Goal: Task Accomplishment & Management: Complete application form

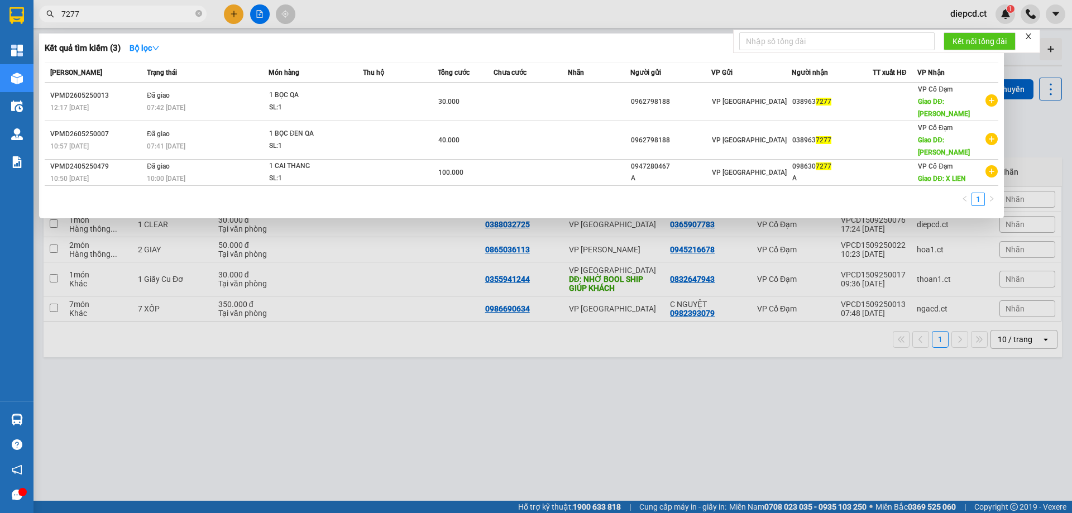
click at [235, 15] on div at bounding box center [536, 256] width 1072 height 513
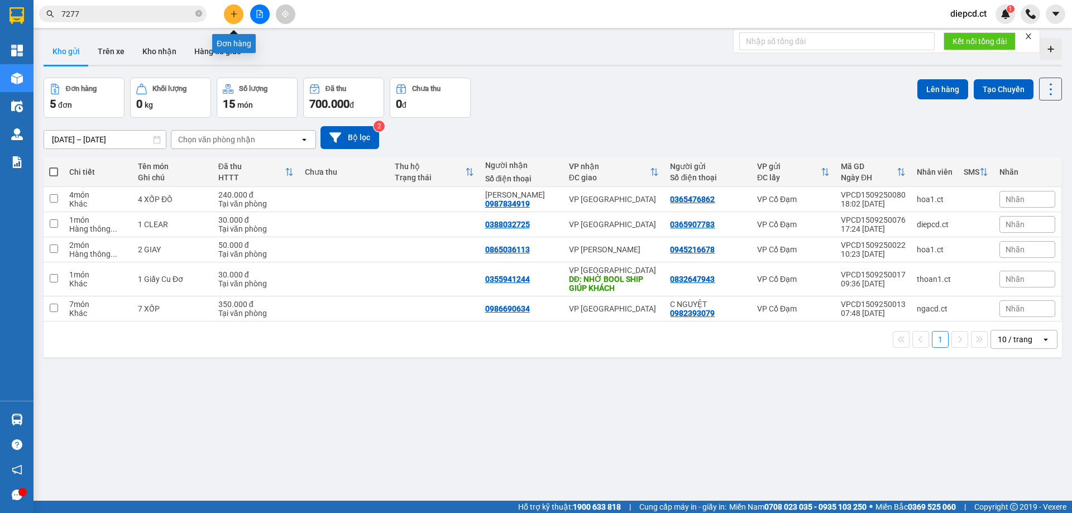
click at [245, 17] on div at bounding box center [260, 14] width 84 height 20
click at [232, 18] on button at bounding box center [234, 14] width 20 height 20
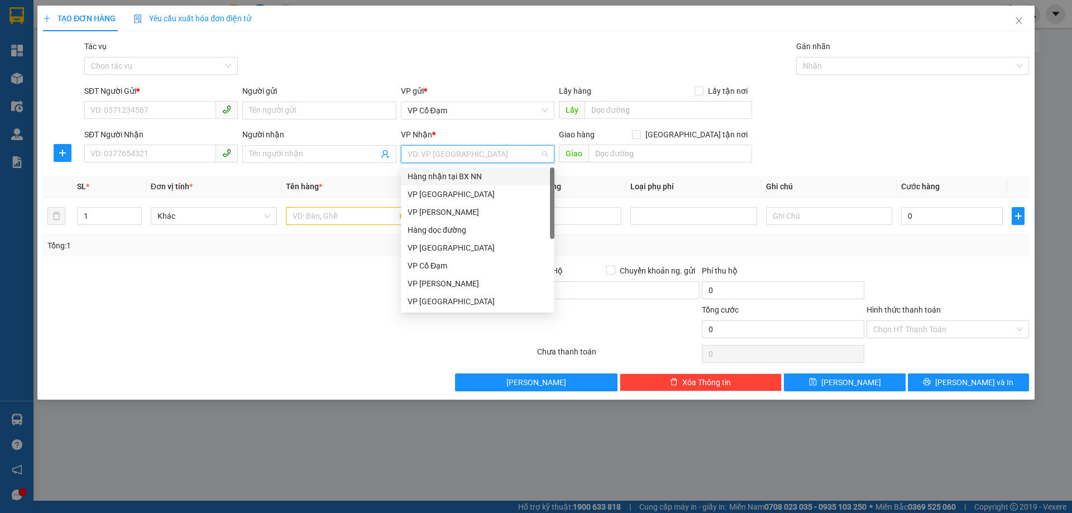
click at [439, 157] on input "search" at bounding box center [474, 154] width 132 height 17
click at [441, 190] on div "VP [GEOGRAPHIC_DATA]" at bounding box center [478, 194] width 140 height 12
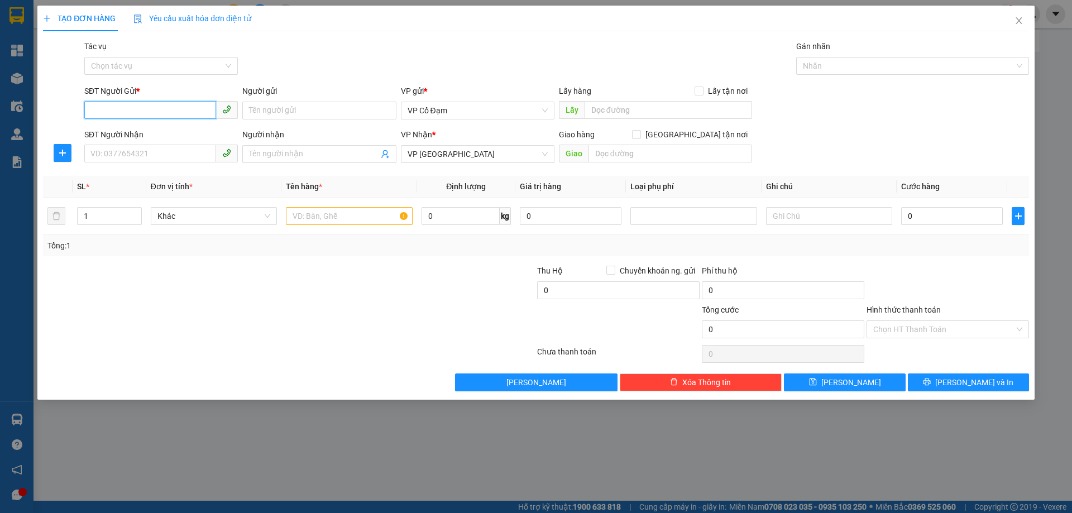
click at [153, 111] on input "SĐT Người Gửi *" at bounding box center [150, 110] width 132 height 18
type input "0977185026"
click at [163, 132] on div "0977185026 - [PERSON_NAME]" at bounding box center [161, 133] width 140 height 12
type input "[PERSON_NAME]"
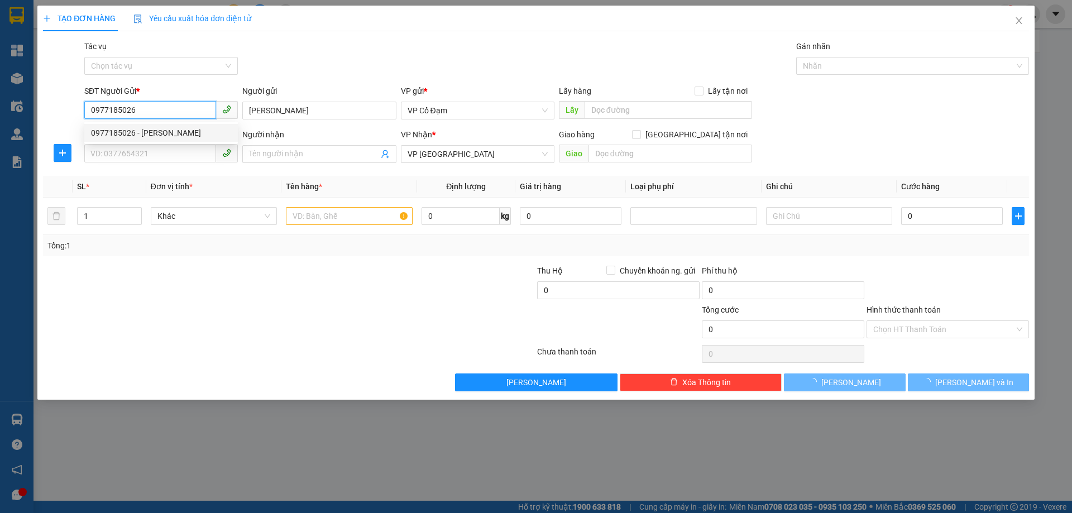
type input "30.000"
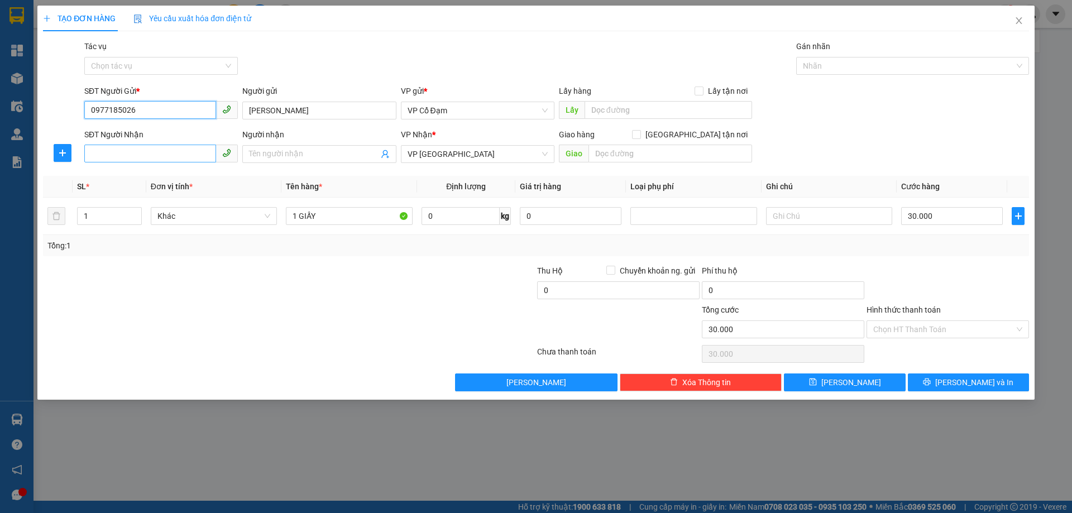
type input "0977185026"
click at [139, 152] on input "SĐT Người Nhận" at bounding box center [150, 154] width 132 height 18
type input "0945056342"
click at [180, 179] on div "0945056342 - [PERSON_NAME]" at bounding box center [161, 176] width 140 height 12
type input "[PERSON_NAME]"
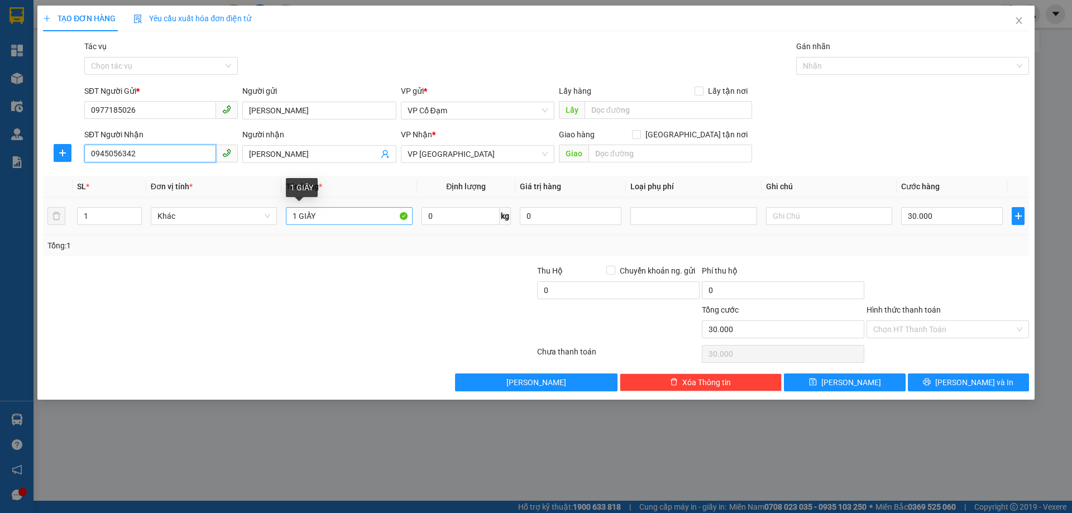
type input "0945056342"
drag, startPoint x: 300, startPoint y: 217, endPoint x: 358, endPoint y: 215, distance: 58.6
click at [358, 215] on input "1 GIẤY" at bounding box center [349, 216] width 126 height 18
type input "1 CLEAR"
click at [933, 223] on input "30.000" at bounding box center [952, 216] width 102 height 18
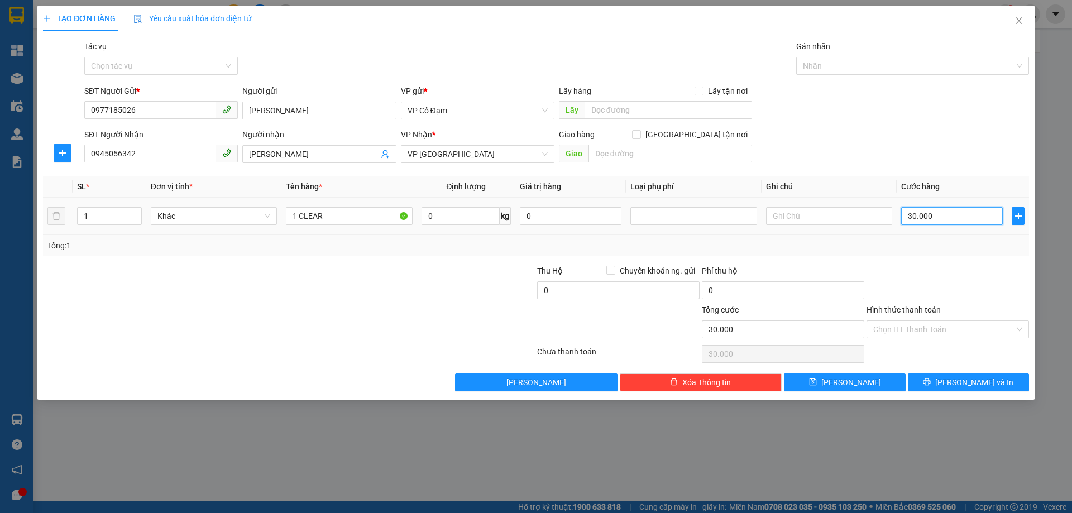
type input "0"
click at [915, 332] on input "Hình thức thanh toán" at bounding box center [943, 329] width 141 height 17
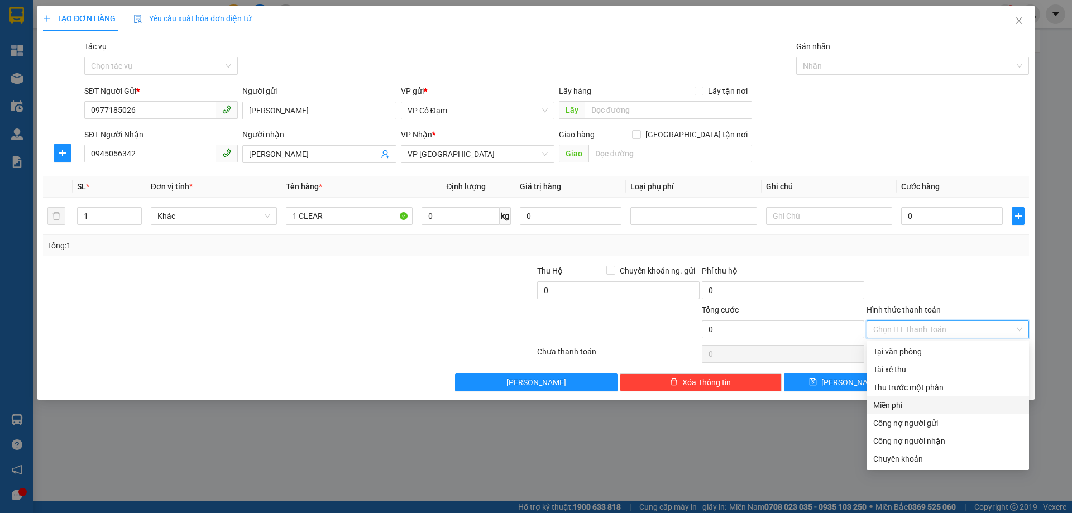
click at [898, 405] on div "Miễn phí" at bounding box center [947, 405] width 149 height 12
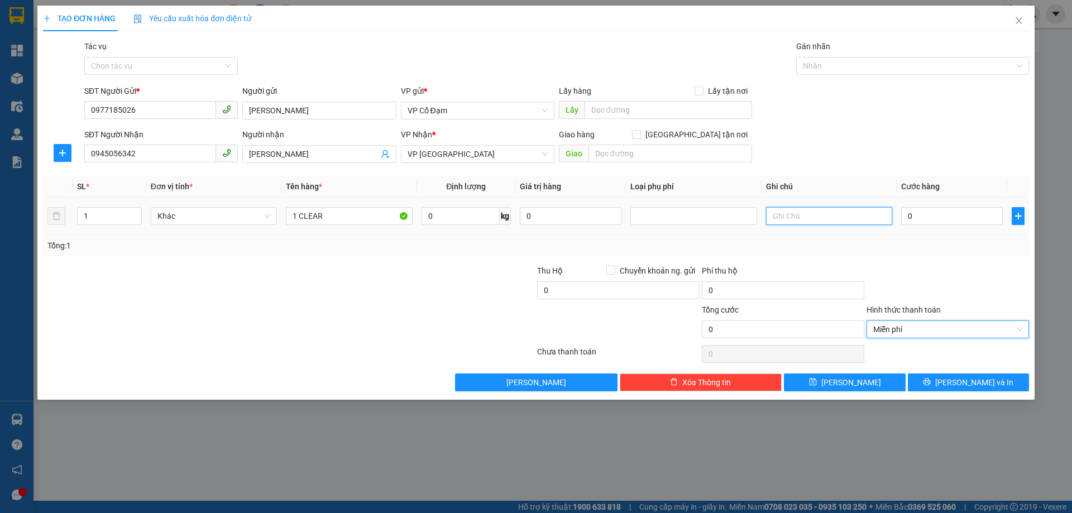
click at [799, 217] on input "text" at bounding box center [829, 216] width 126 height 18
type input "XẾP QUÝ MIỄN CƯỚC"
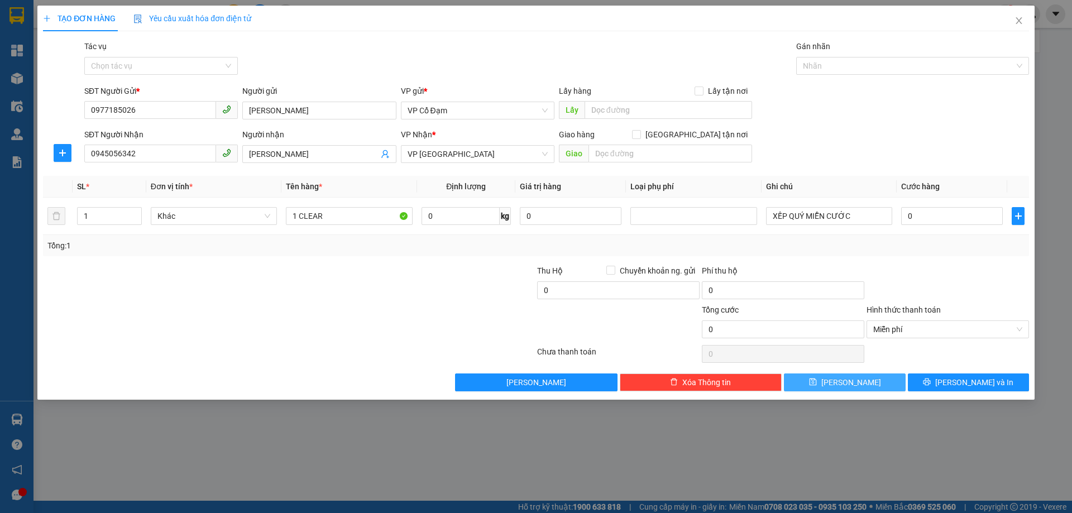
click at [851, 385] on span "[PERSON_NAME]" at bounding box center [851, 382] width 60 height 12
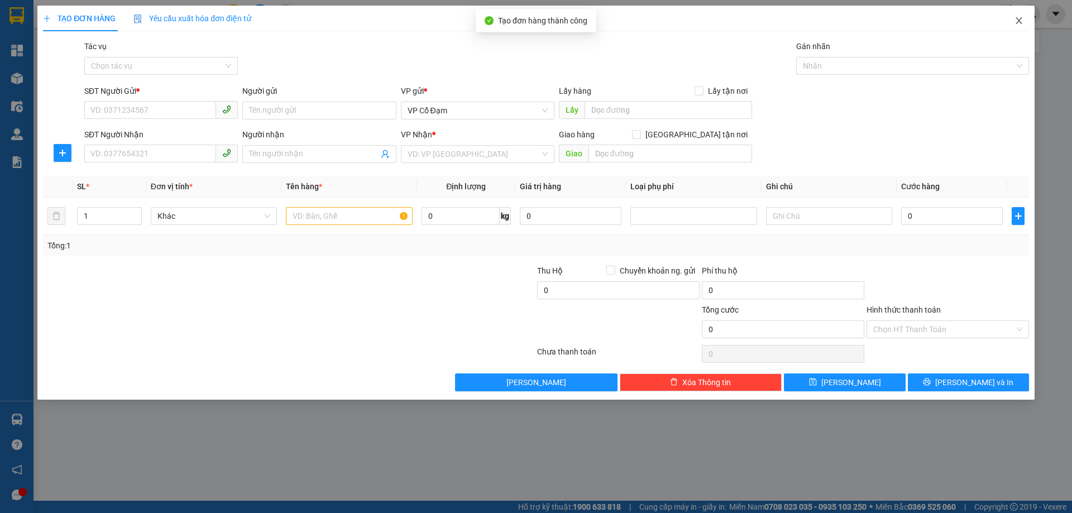
click at [1019, 22] on icon "close" at bounding box center [1018, 20] width 6 height 7
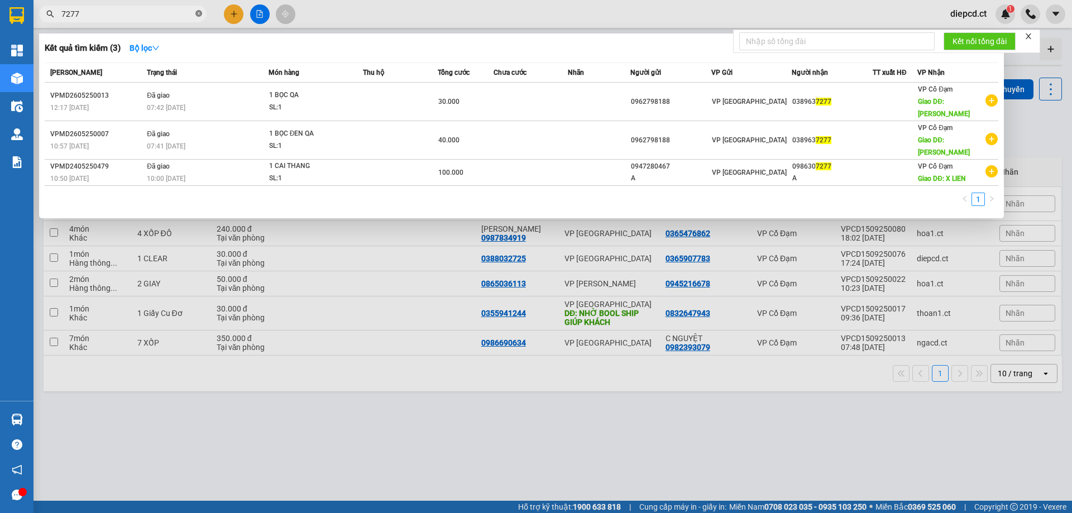
click at [196, 15] on icon "close-circle" at bounding box center [198, 13] width 7 height 7
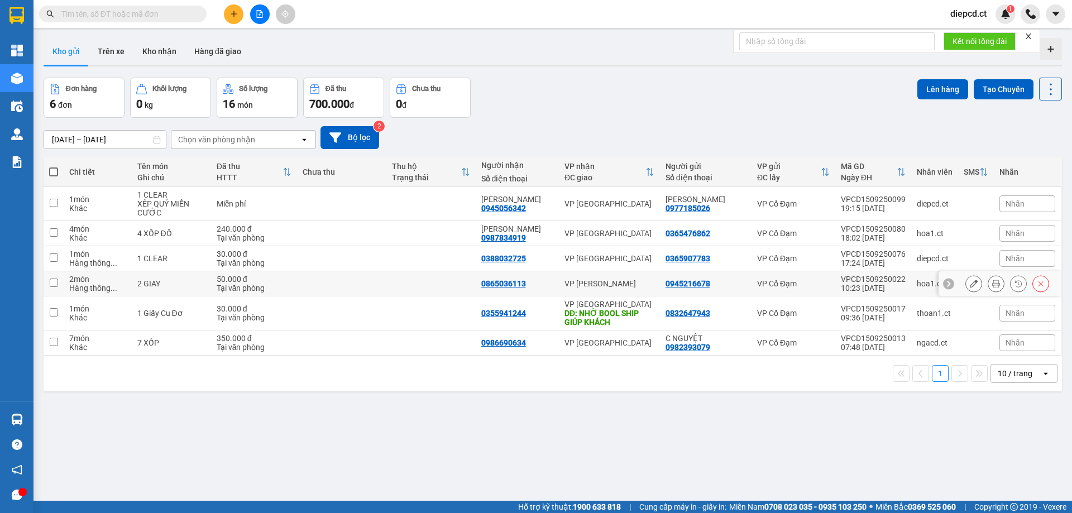
click at [304, 280] on td at bounding box center [341, 283] width 89 height 25
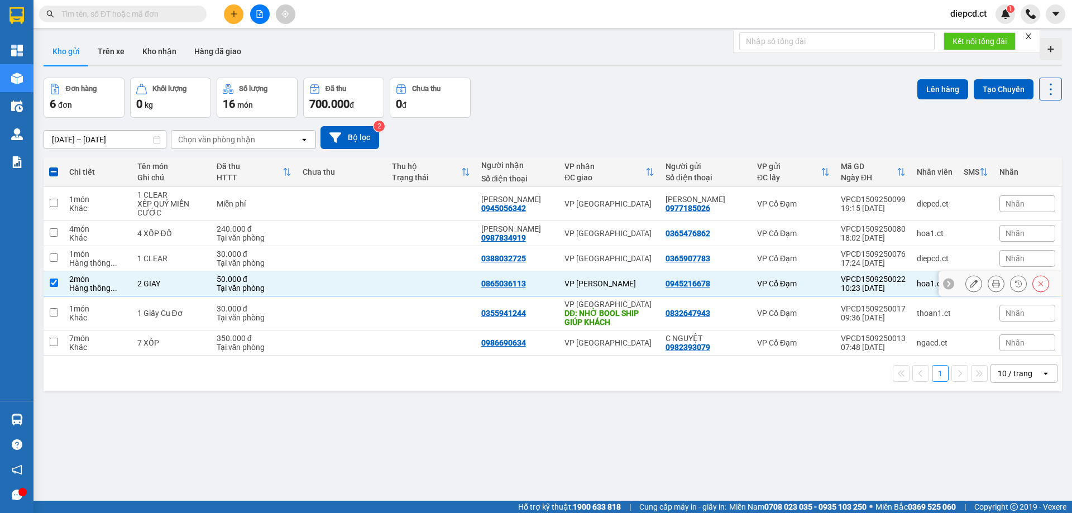
click at [304, 280] on td at bounding box center [341, 283] width 89 height 25
checkbox input "false"
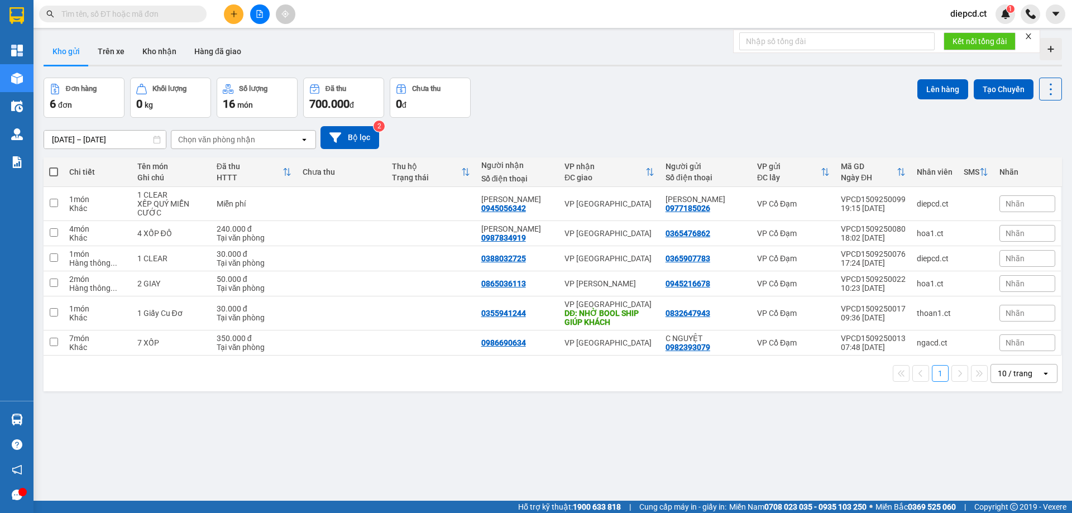
click at [115, 13] on input "text" at bounding box center [127, 14] width 132 height 12
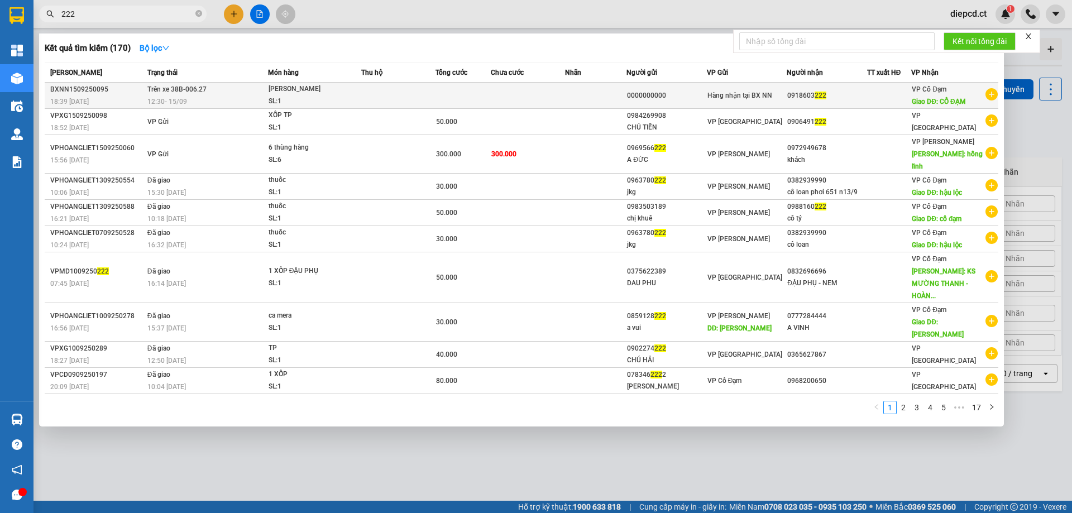
type input "222"
click at [267, 89] on td "Trên xe 38B-006.27 12:30 [DATE]" at bounding box center [206, 96] width 123 height 26
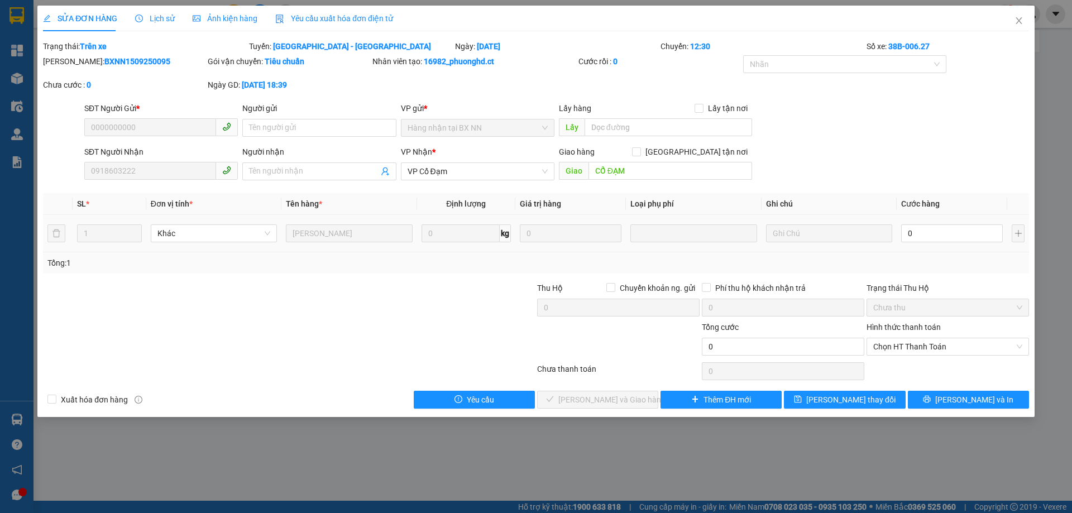
type input "0000000000"
type input "0918603222"
type input "CỔ ĐẠM"
click at [930, 233] on input "0" at bounding box center [952, 233] width 102 height 18
type input "3"
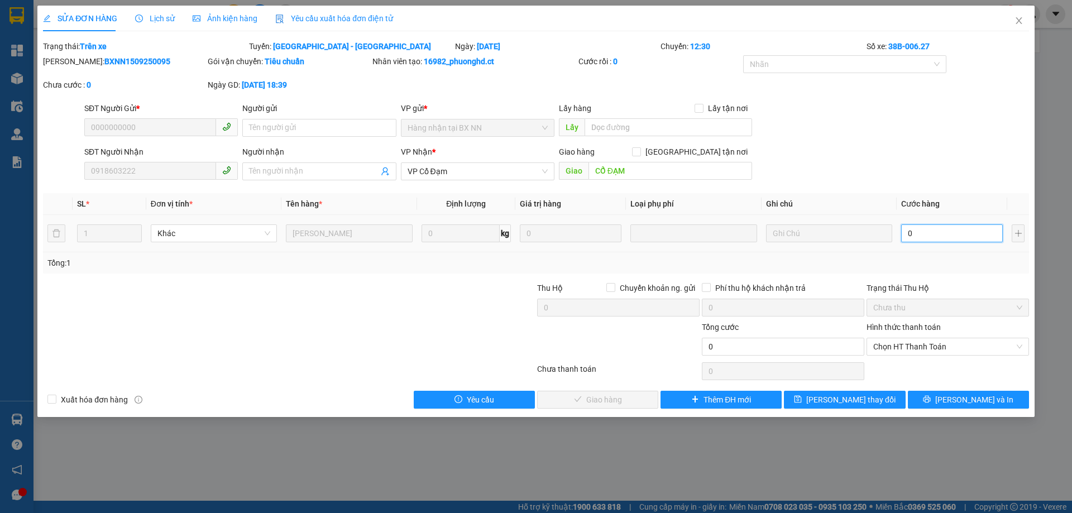
type input "3"
type input "30"
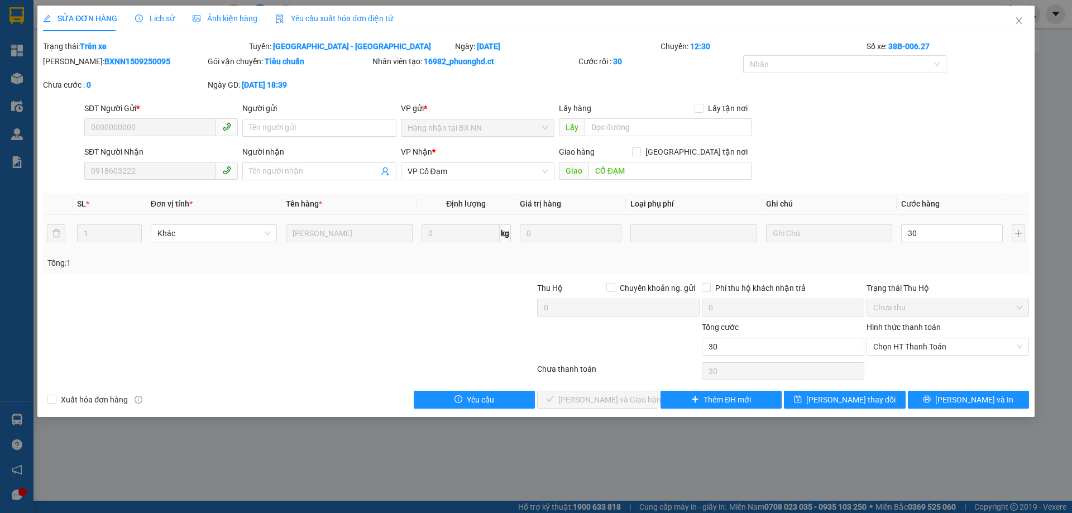
type input "30.000"
click at [934, 258] on div "Tổng: 1" at bounding box center [535, 263] width 977 height 12
click at [933, 233] on input "30.000" at bounding box center [952, 233] width 102 height 18
type input "0"
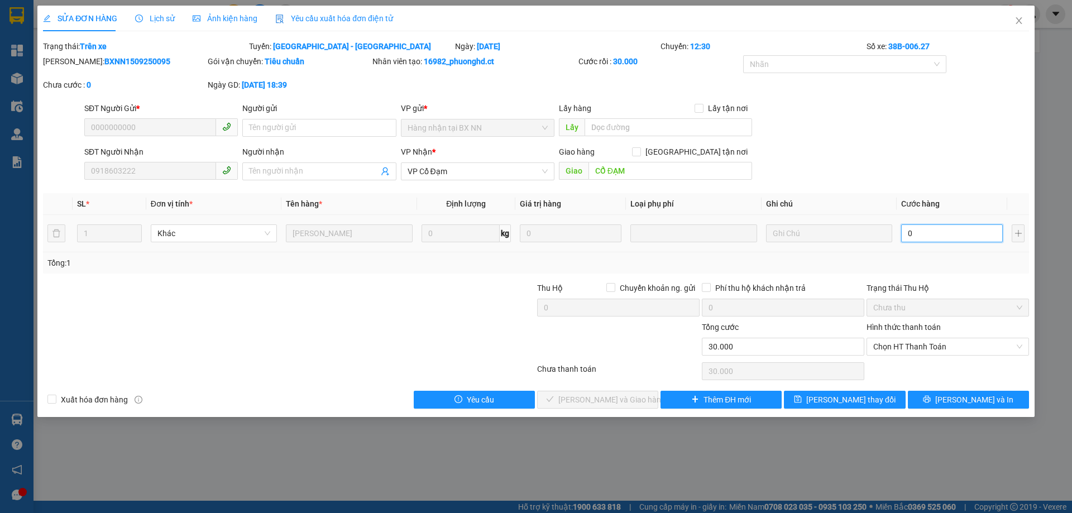
type input "0"
click at [879, 122] on div "SĐT Người Gửi * 0000000000 Người gửi Tên người gửi VP gửi * [DEMOGRAPHIC_DATA] …" at bounding box center [556, 121] width 949 height 39
click at [1017, 22] on icon "close" at bounding box center [1018, 20] width 9 height 9
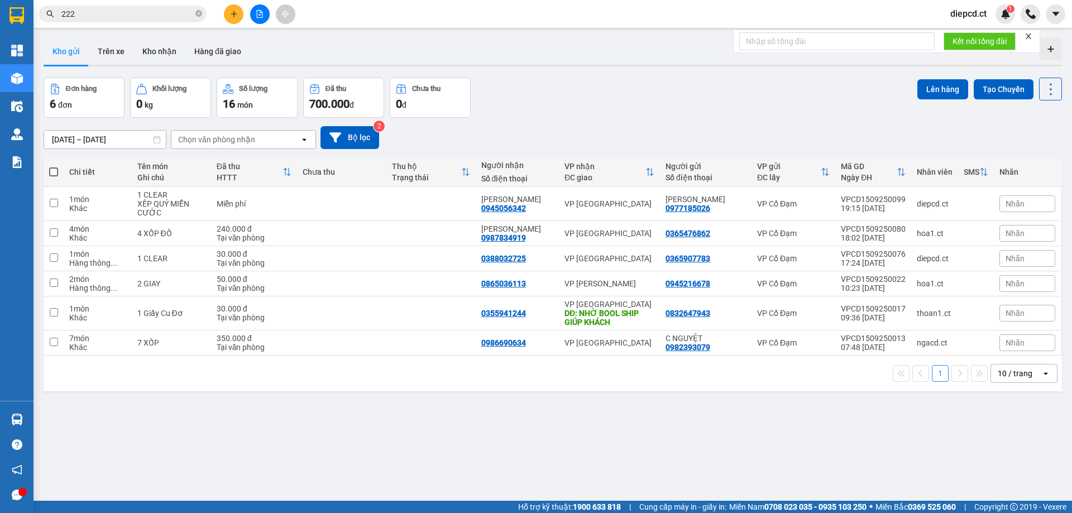
click at [80, 9] on input "222" at bounding box center [127, 14] width 132 height 12
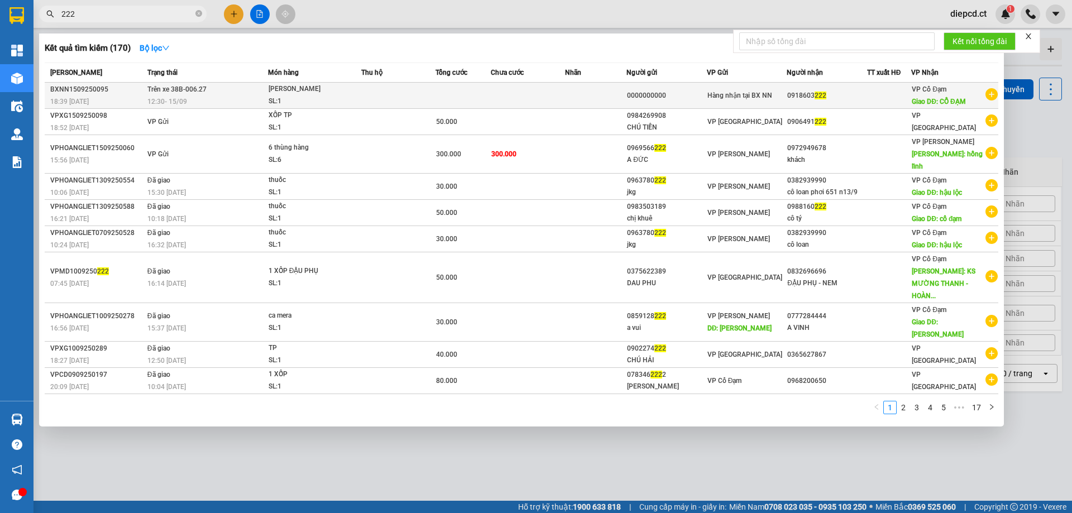
click at [193, 100] on div "12:30 [DATE]" at bounding box center [207, 101] width 120 height 12
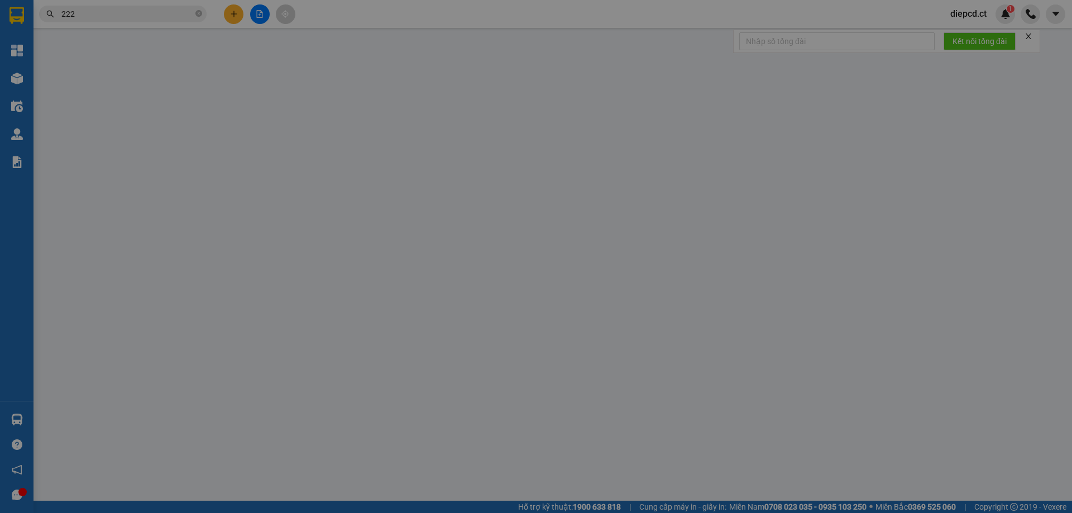
type input "0000000000"
type input "0918603222"
type input "CỔ ĐẠM"
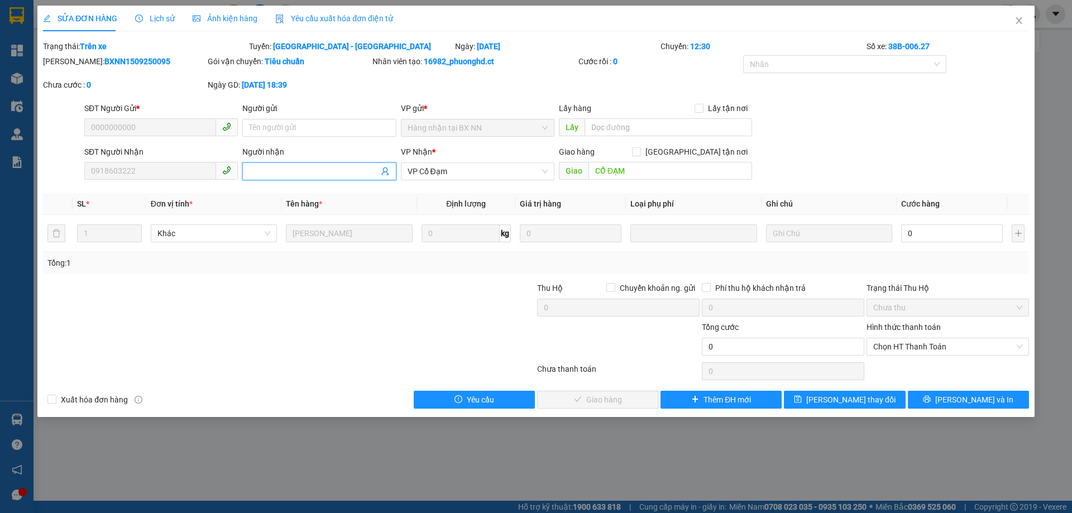
click at [320, 168] on input "Người nhận" at bounding box center [313, 171] width 129 height 12
click at [903, 344] on span "Chọn HT Thanh Toán" at bounding box center [947, 346] width 149 height 17
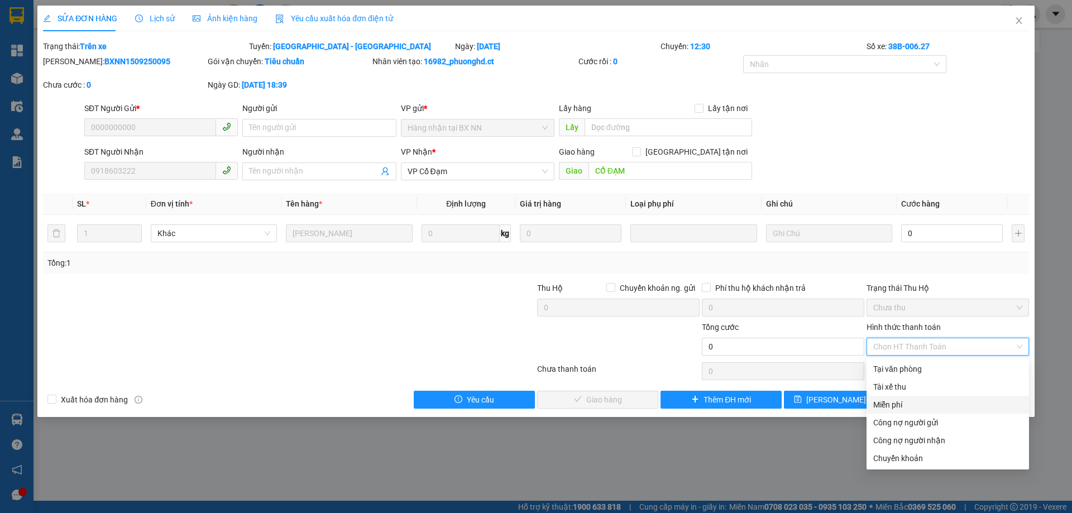
click at [903, 405] on div "Miễn phí" at bounding box center [947, 405] width 149 height 12
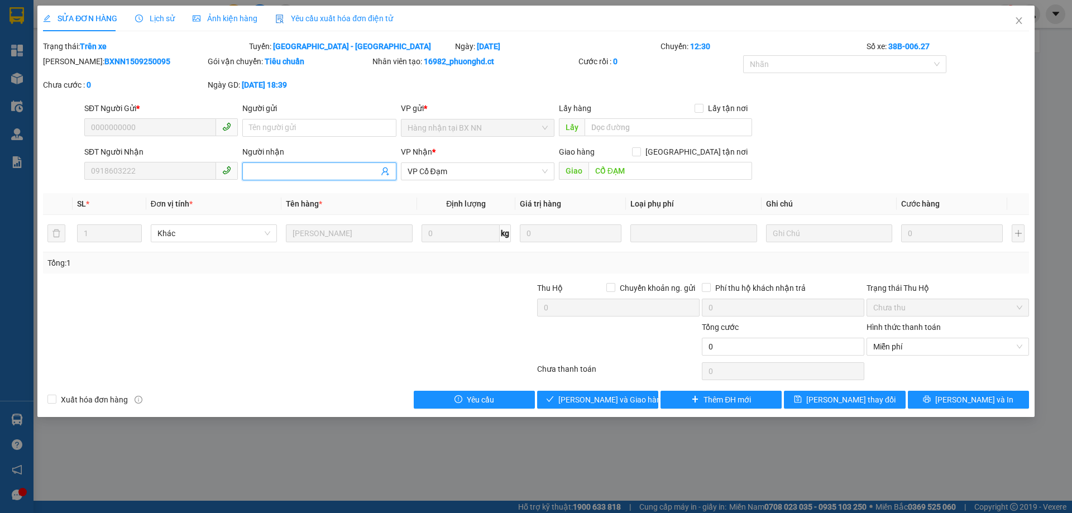
click at [271, 174] on input "Người nhận" at bounding box center [313, 171] width 129 height 12
type input "XẾP QUÝ MIỄN CƯỚC"
click at [583, 396] on span "[PERSON_NAME] và Giao hàng" at bounding box center [611, 400] width 107 height 12
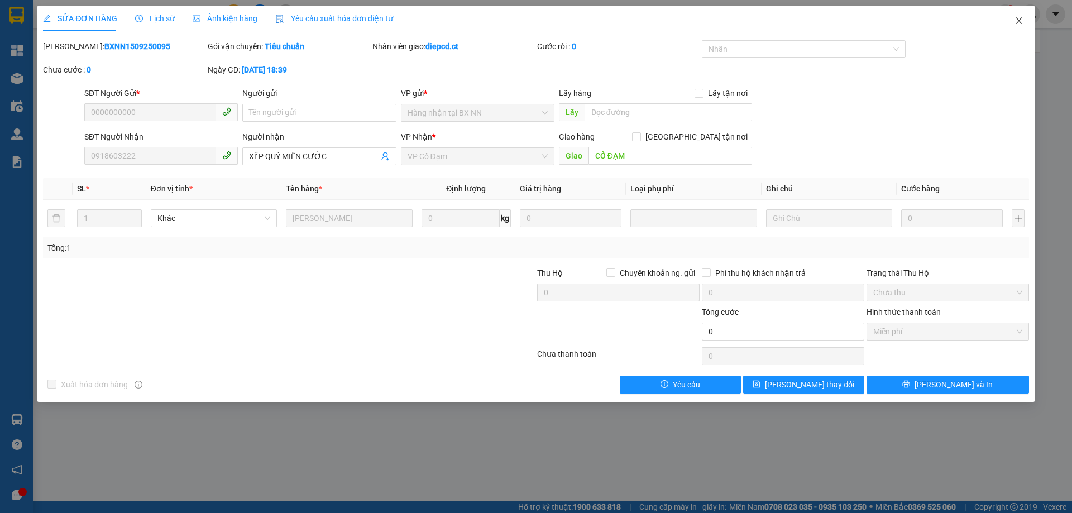
click at [1018, 19] on icon "close" at bounding box center [1018, 20] width 9 height 9
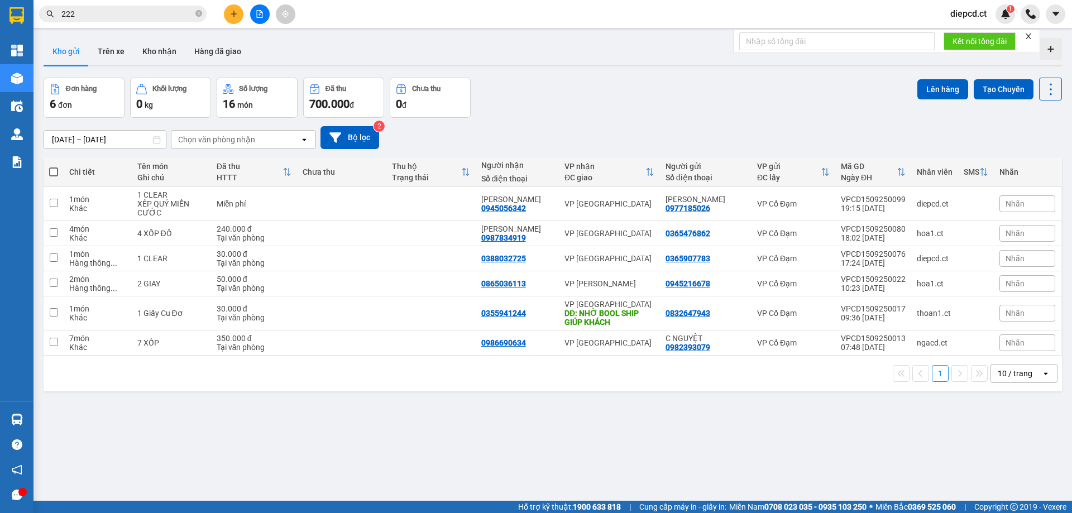
click at [99, 12] on input "222" at bounding box center [127, 14] width 132 height 12
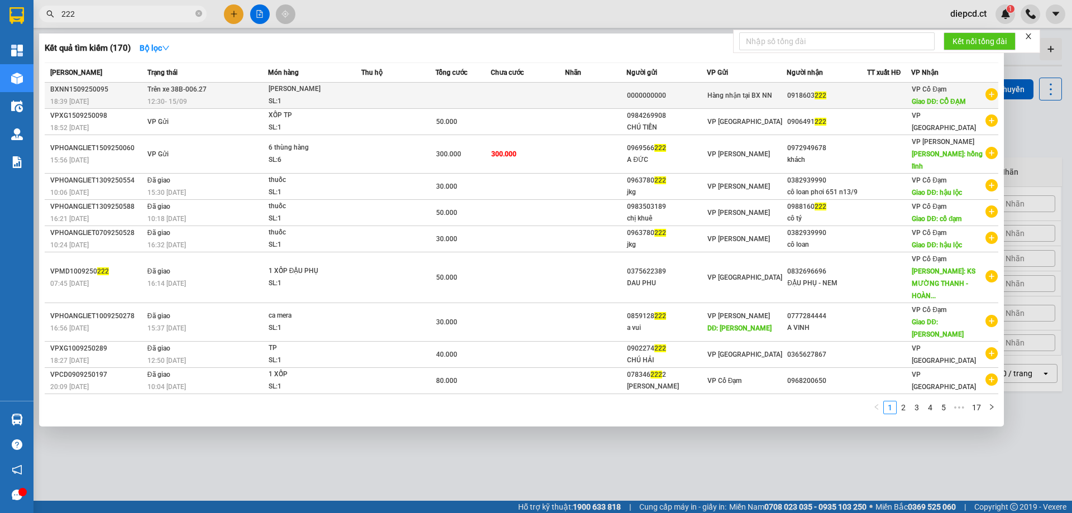
click at [172, 95] on td "Trên xe 38B-006.27 12:30 [DATE]" at bounding box center [206, 96] width 123 height 26
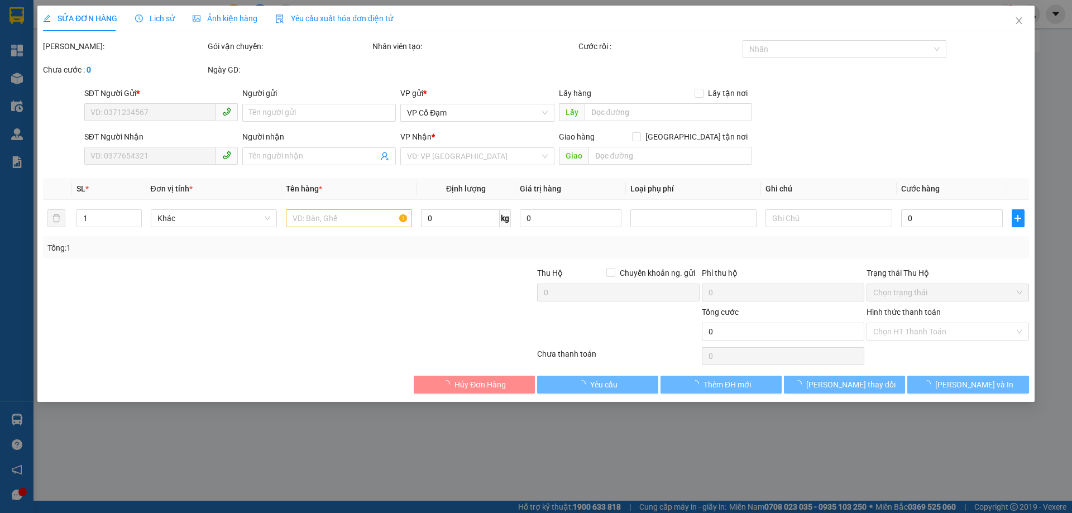
type input "0000000000"
type input "0918603222"
type input "XẾP QUÝ MIỄN CƯỚC"
type input "CỔ ĐẠM"
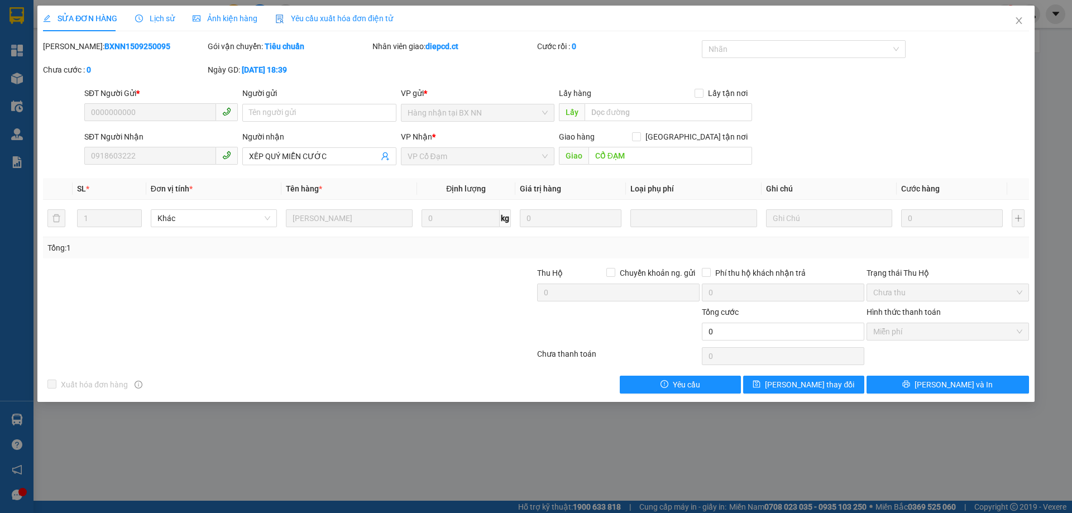
click at [150, 16] on span "Lịch sử" at bounding box center [155, 18] width 40 height 9
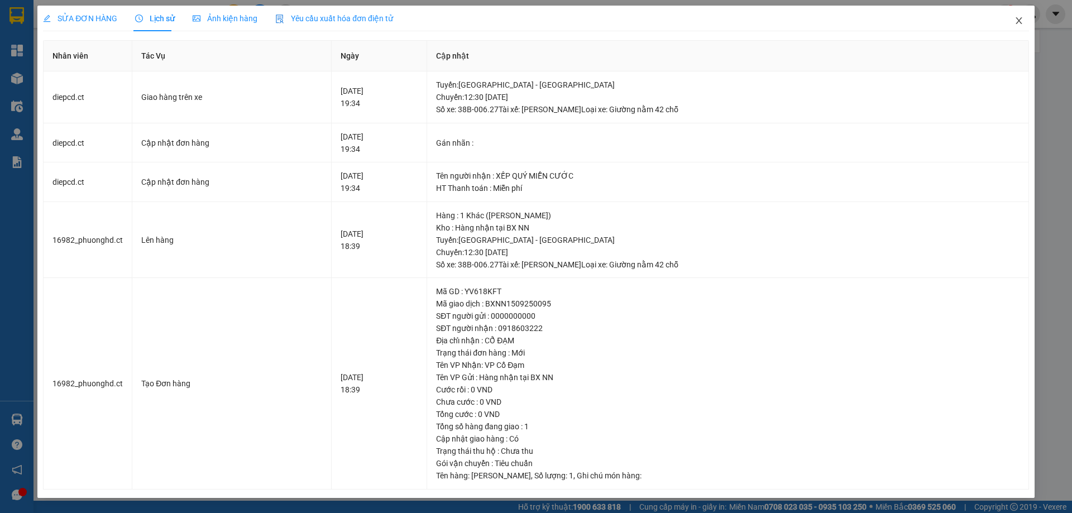
click at [1020, 18] on icon "close" at bounding box center [1018, 20] width 9 height 9
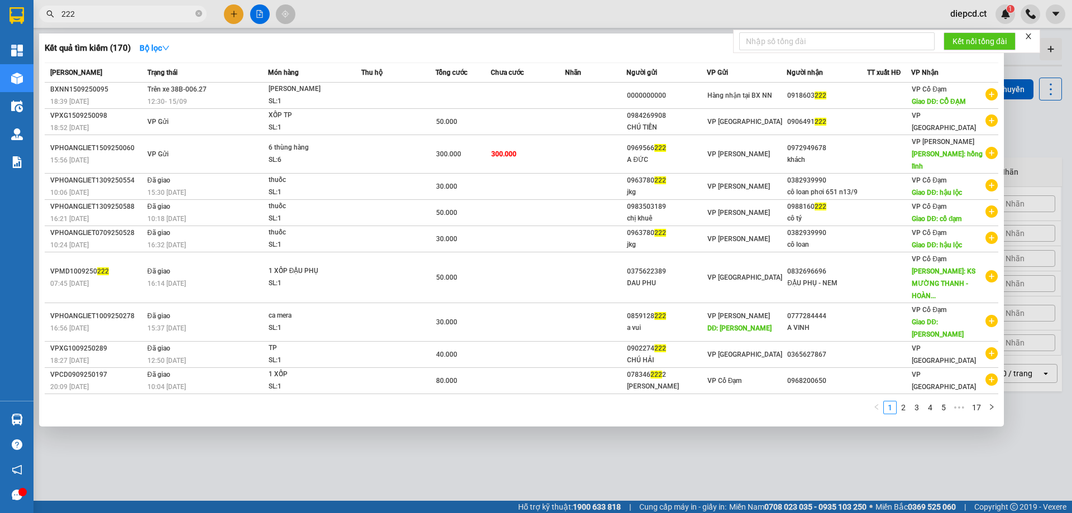
click at [114, 18] on input "222" at bounding box center [127, 14] width 132 height 12
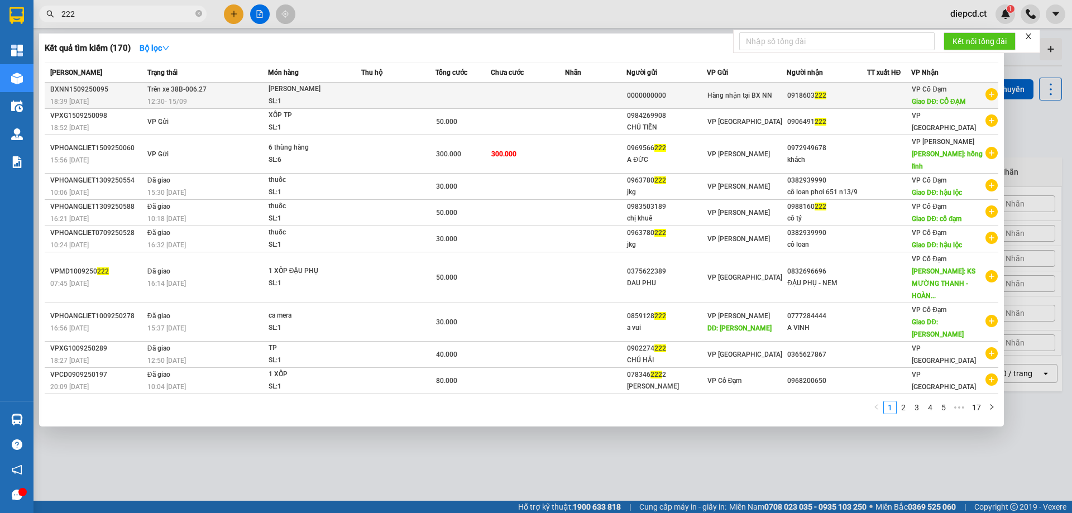
click at [191, 90] on span "Trên xe 38B-006.27" at bounding box center [176, 89] width 59 height 8
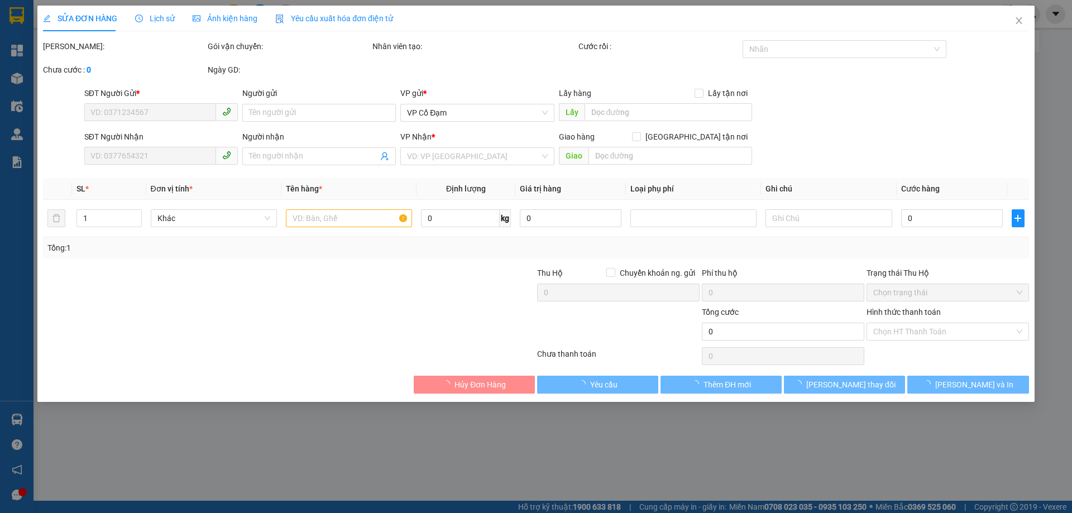
type input "0000000000"
type input "0918603222"
type input "XẾP QUÝ MIỄN CƯỚC"
type input "CỔ ĐẠM"
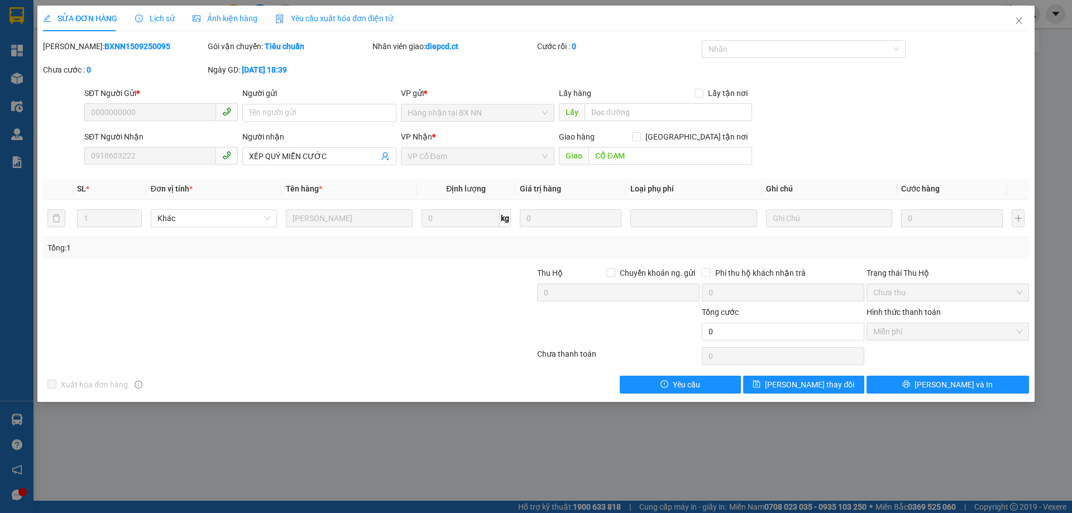
click at [149, 14] on span "Lịch sử" at bounding box center [155, 18] width 40 height 9
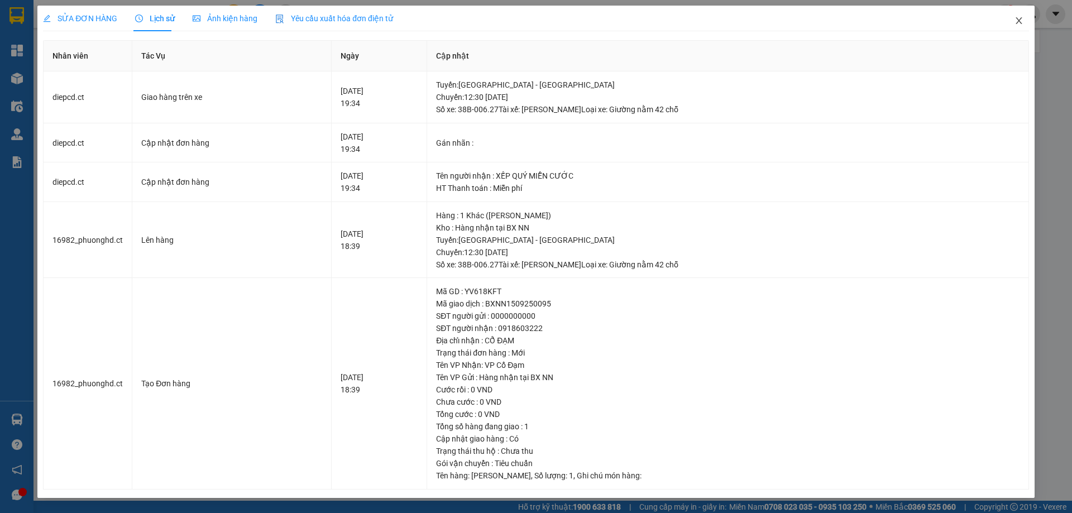
click at [1020, 22] on icon "close" at bounding box center [1018, 20] width 6 height 7
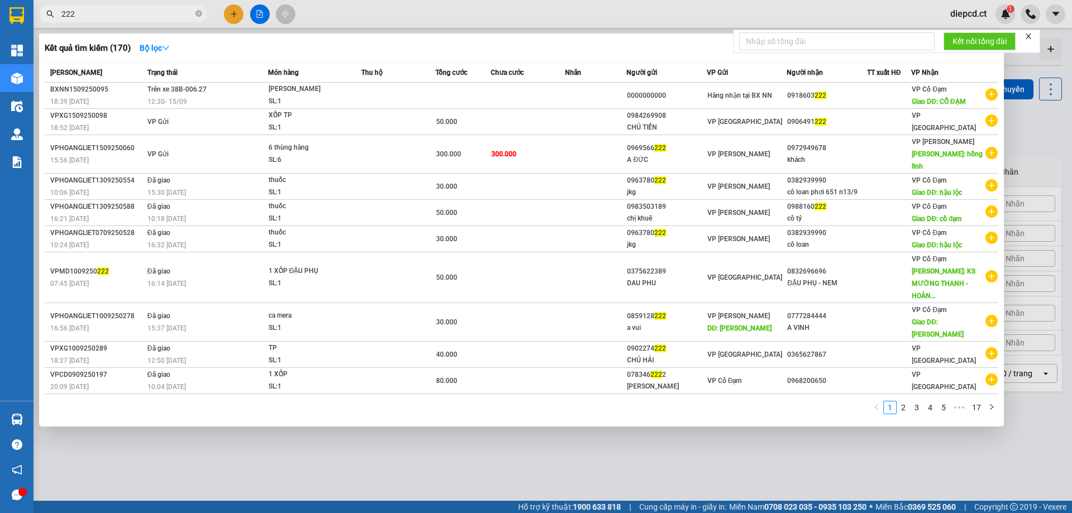
click at [123, 17] on input "222" at bounding box center [127, 14] width 132 height 12
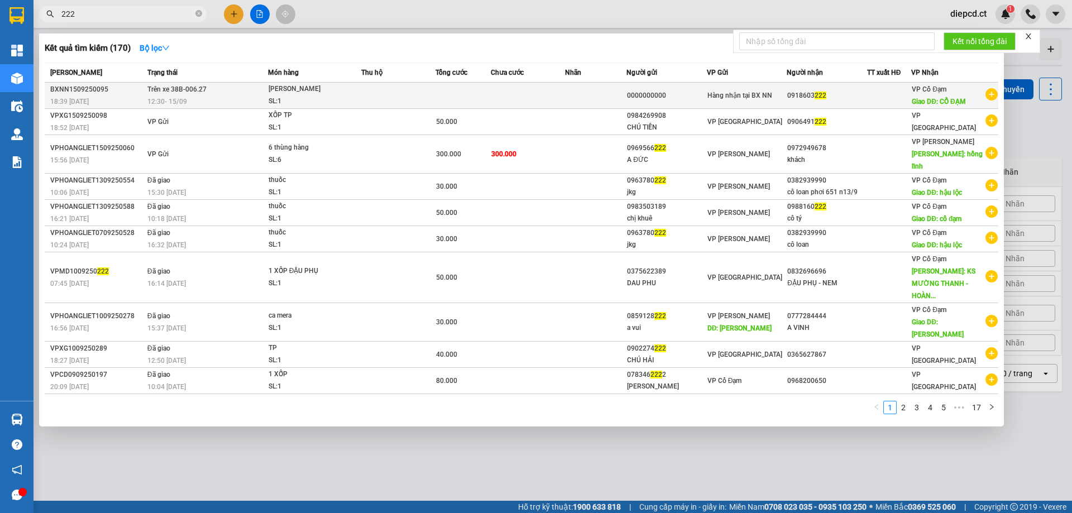
click at [205, 94] on td "Trên xe 38B-006.27 12:30 [DATE]" at bounding box center [206, 96] width 123 height 26
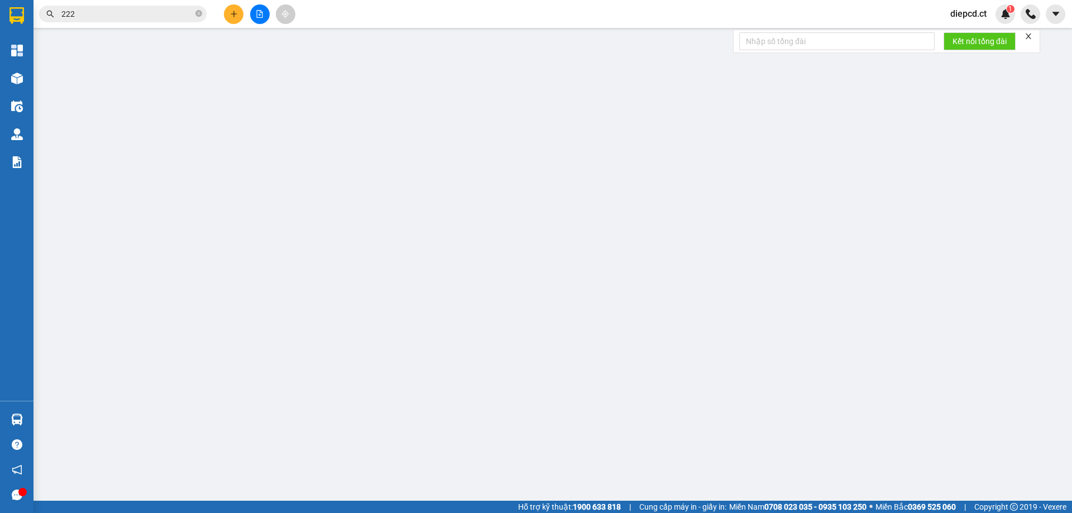
type input "0000000000"
type input "0918603222"
type input "XẾP QUÝ MIỄN CƯỚC"
type input "CỔ ĐẠM"
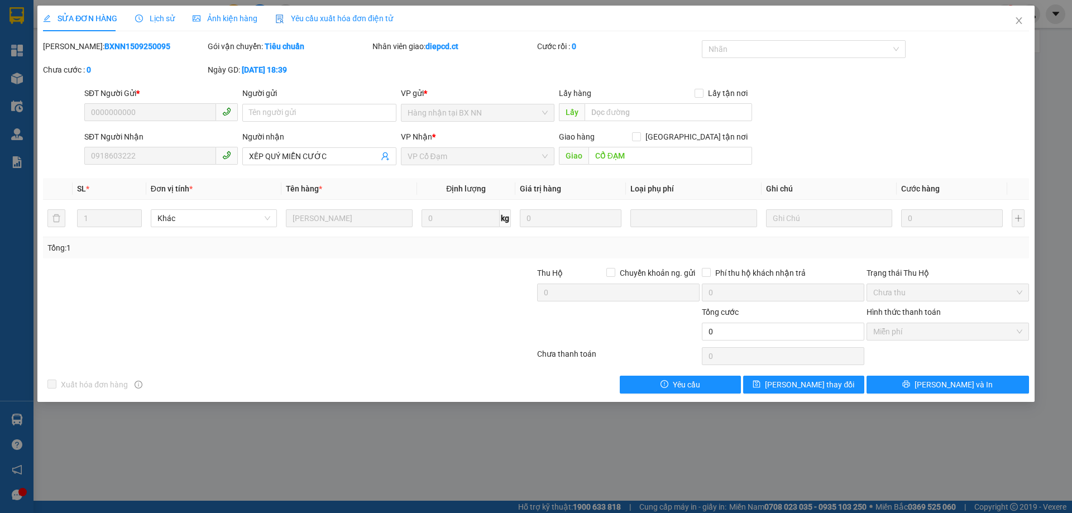
click at [135, 21] on icon "clock-circle" at bounding box center [139, 19] width 8 height 8
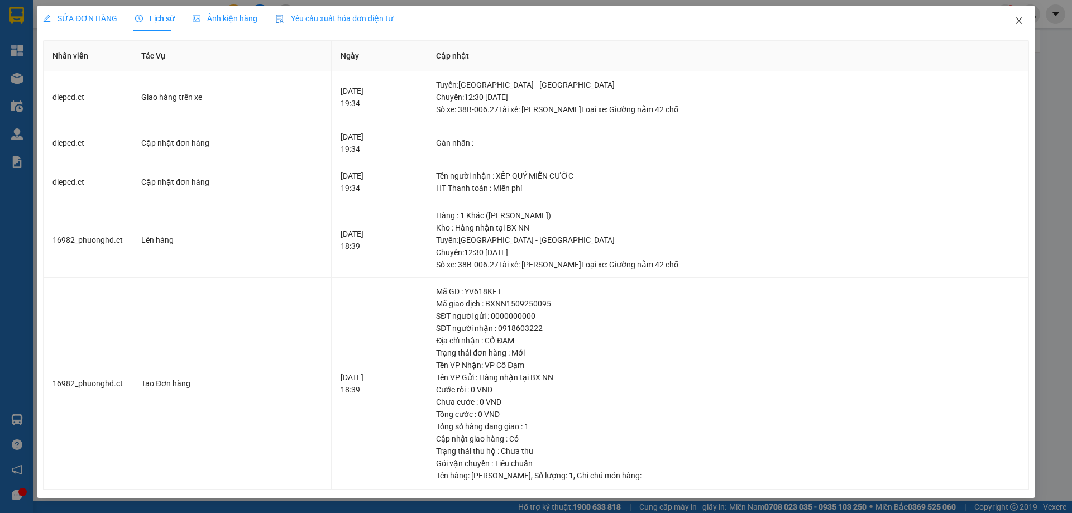
click at [1019, 21] on icon "close" at bounding box center [1018, 20] width 9 height 9
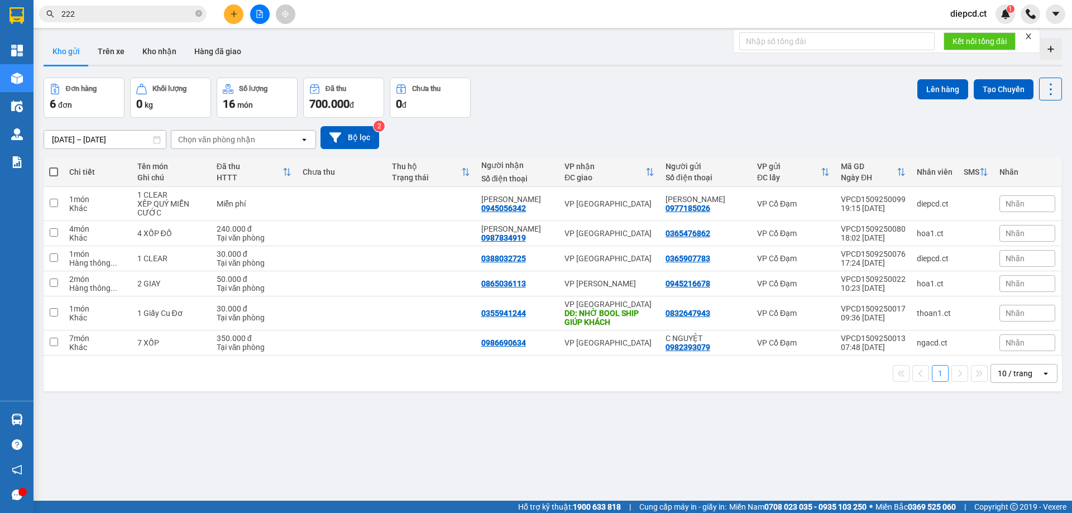
click at [150, 21] on span "222" at bounding box center [122, 14] width 167 height 17
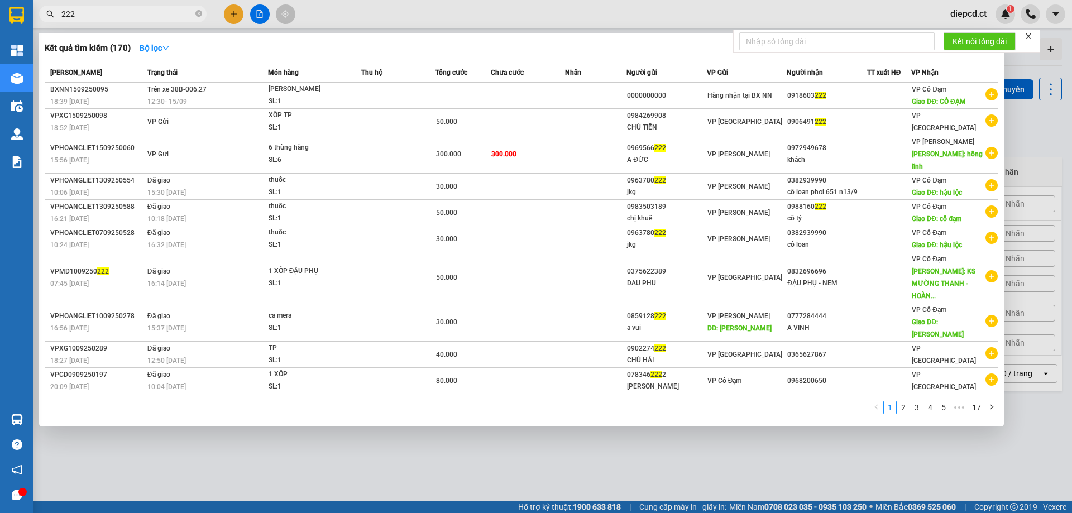
click at [291, 414] on div at bounding box center [536, 256] width 1072 height 513
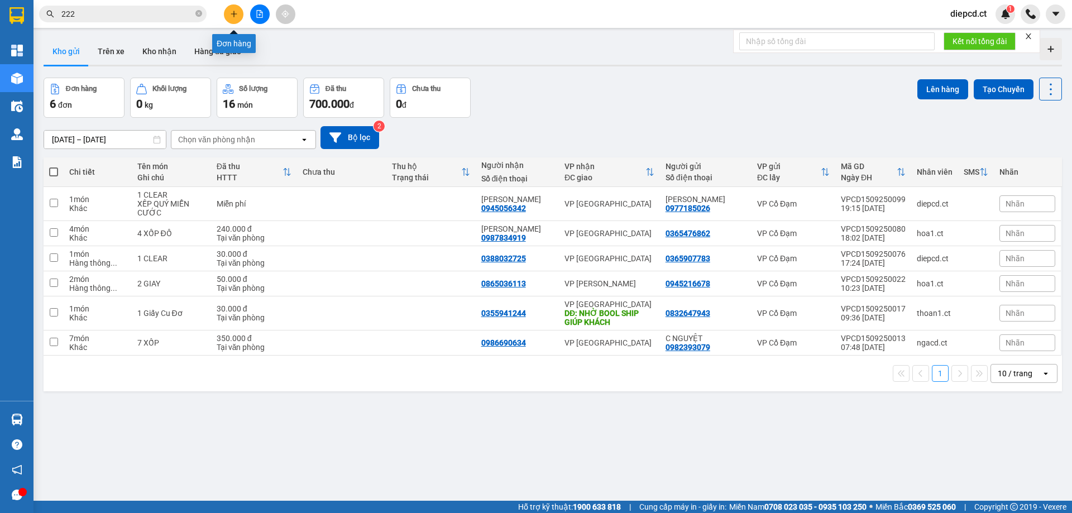
click at [231, 16] on icon "plus" at bounding box center [234, 14] width 8 height 8
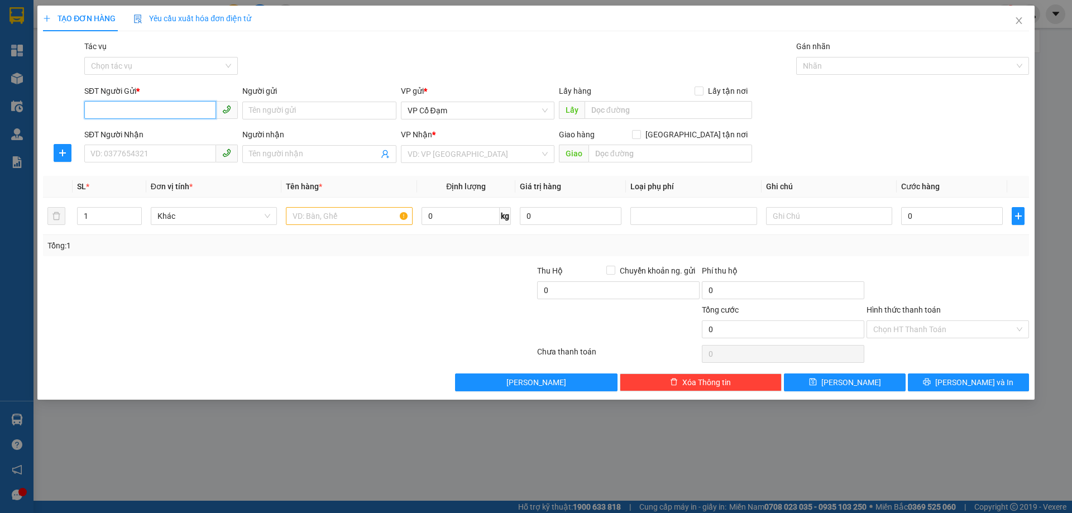
click at [140, 116] on input "SĐT Người Gửi *" at bounding box center [150, 110] width 132 height 18
type input "0978958678"
click at [122, 150] on input "SĐT Người Nhận" at bounding box center [150, 154] width 132 height 18
type input "0979279789"
click at [456, 158] on input "search" at bounding box center [474, 154] width 132 height 17
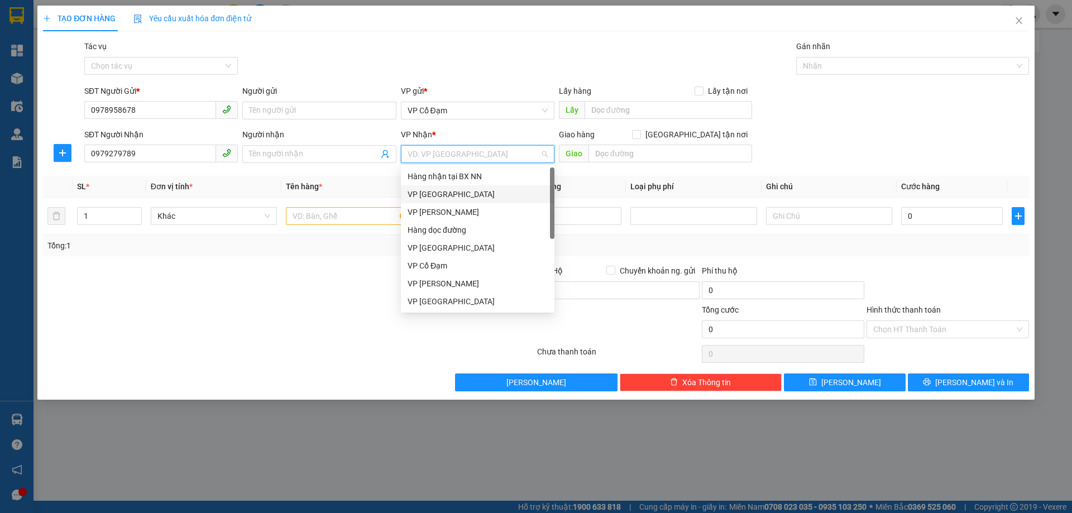
click at [452, 196] on div "VP [GEOGRAPHIC_DATA]" at bounding box center [478, 194] width 140 height 12
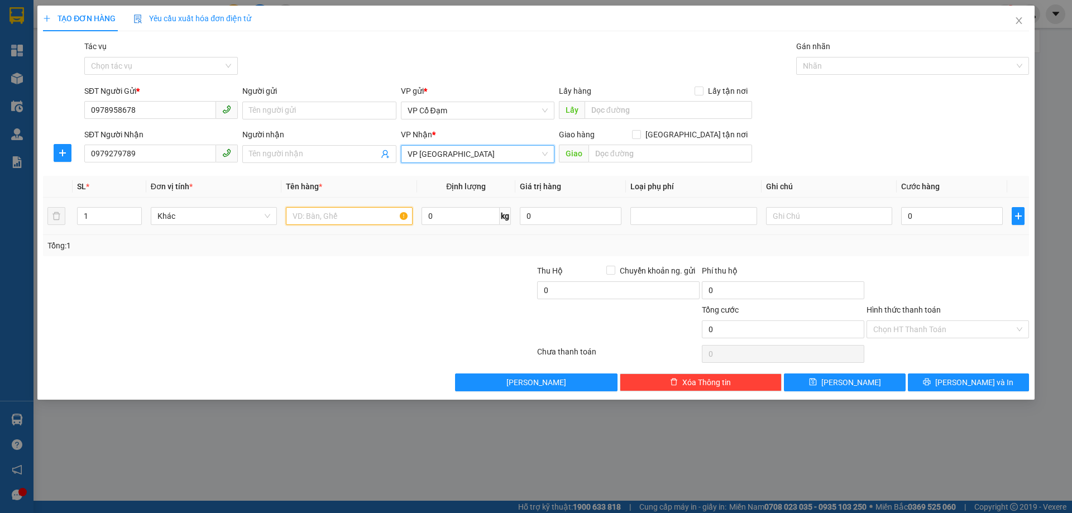
click at [347, 222] on input "text" at bounding box center [349, 216] width 126 height 18
type input "1 PHONG BÌ"
click at [939, 221] on input "0" at bounding box center [952, 216] width 102 height 18
type input "3"
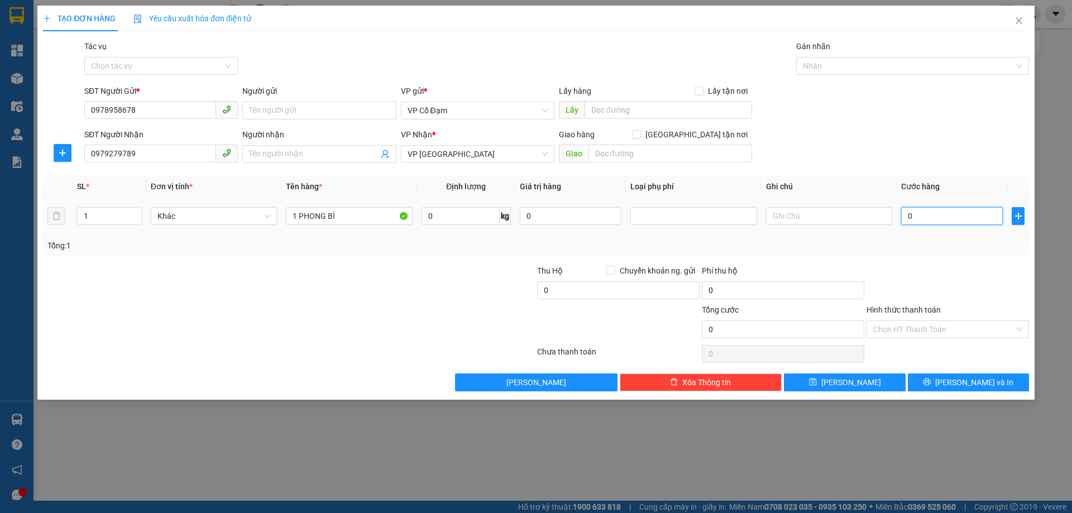
type input "3"
type input "30"
type input "30.000"
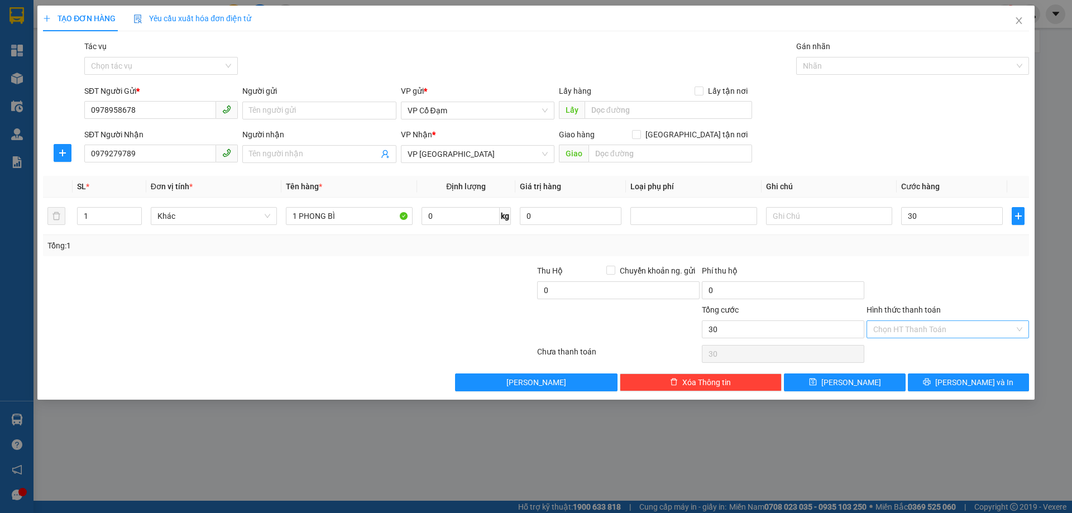
type input "30.000"
click at [921, 329] on input "Hình thức thanh toán" at bounding box center [943, 329] width 141 height 17
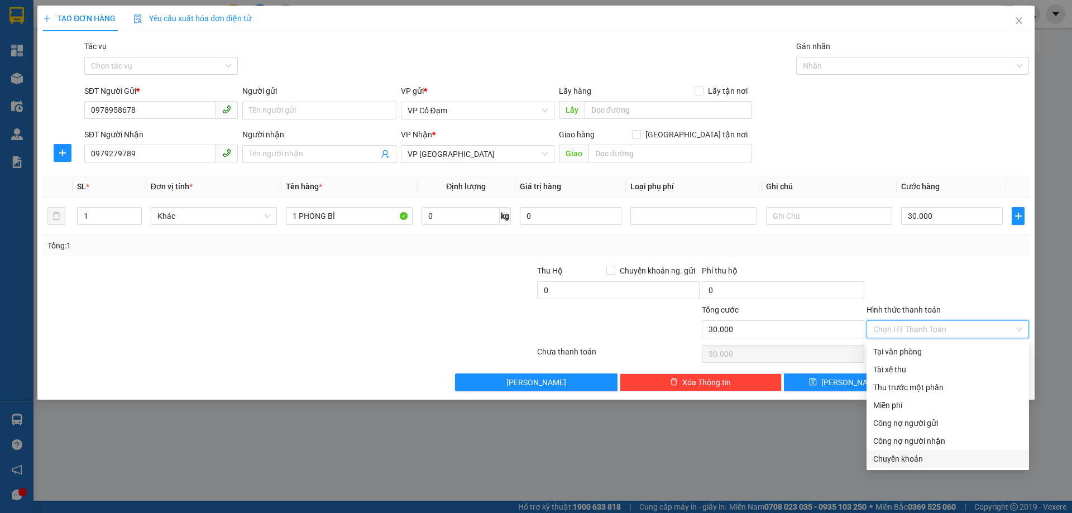
click at [908, 453] on div "Chuyển khoản" at bounding box center [947, 459] width 149 height 12
type input "0"
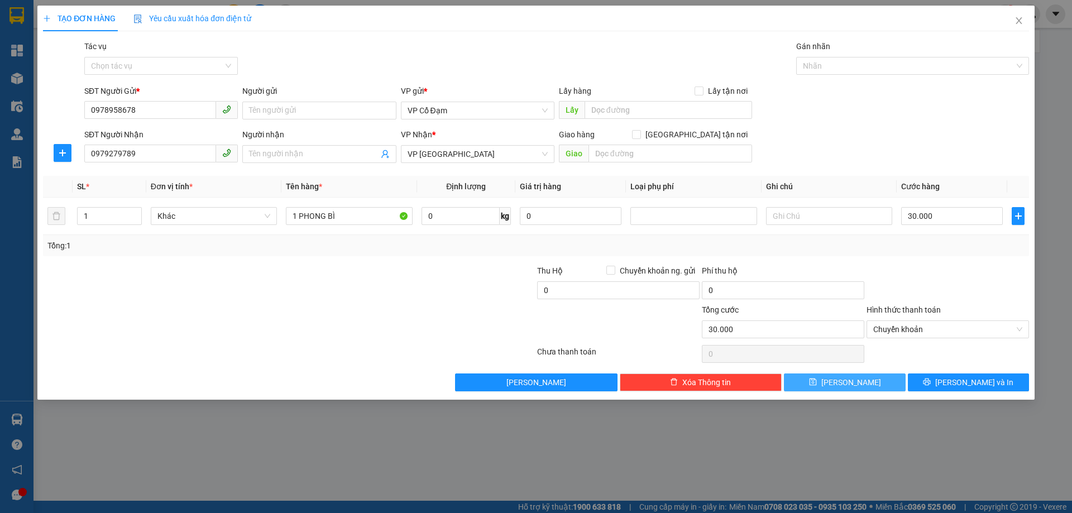
click at [851, 381] on span "[PERSON_NAME]" at bounding box center [851, 382] width 60 height 12
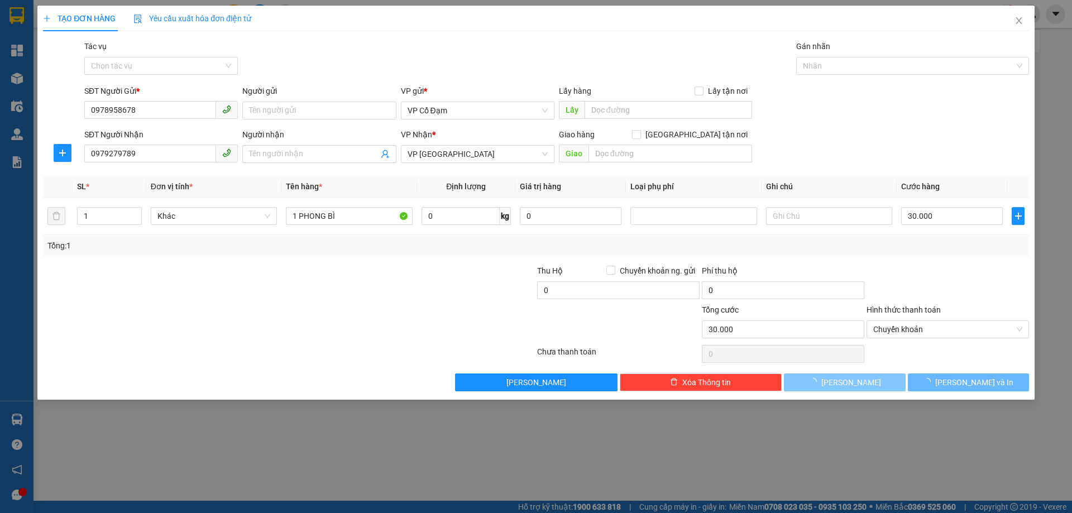
type input "0"
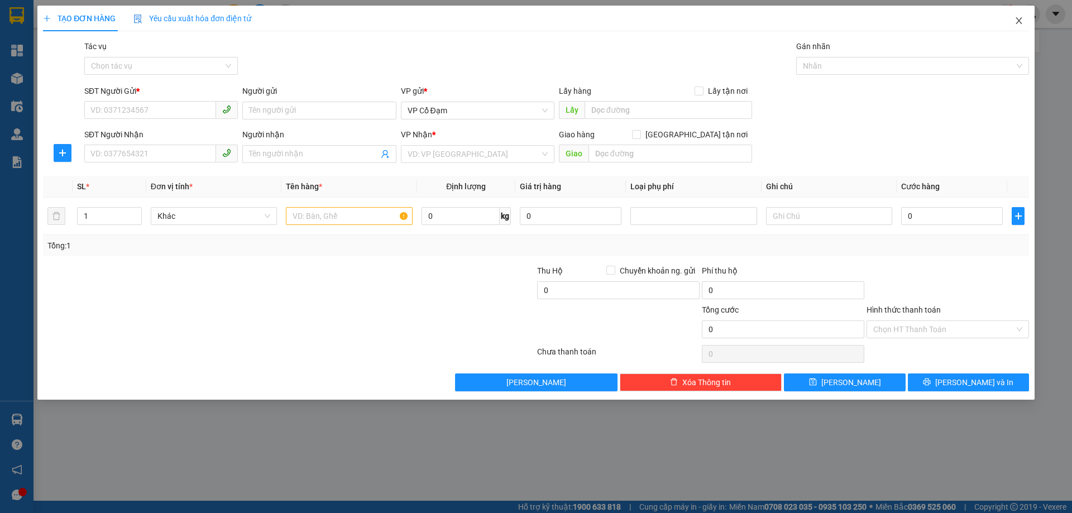
click at [1024, 23] on span "Close" at bounding box center [1018, 21] width 31 height 31
